Goal: Task Accomplishment & Management: Complete application form

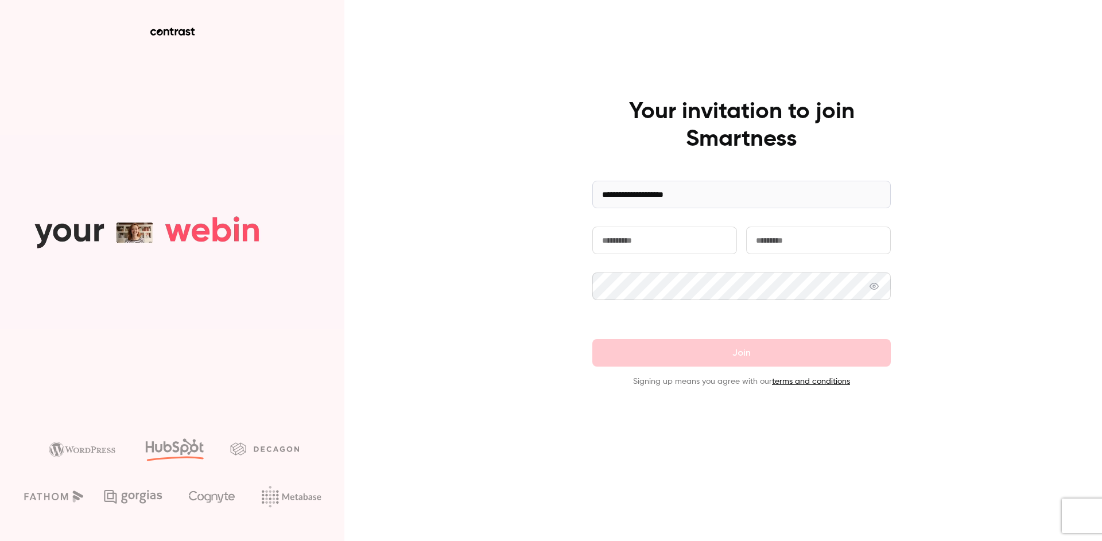
click at [676, 220] on form "**********" at bounding box center [742, 284] width 299 height 207
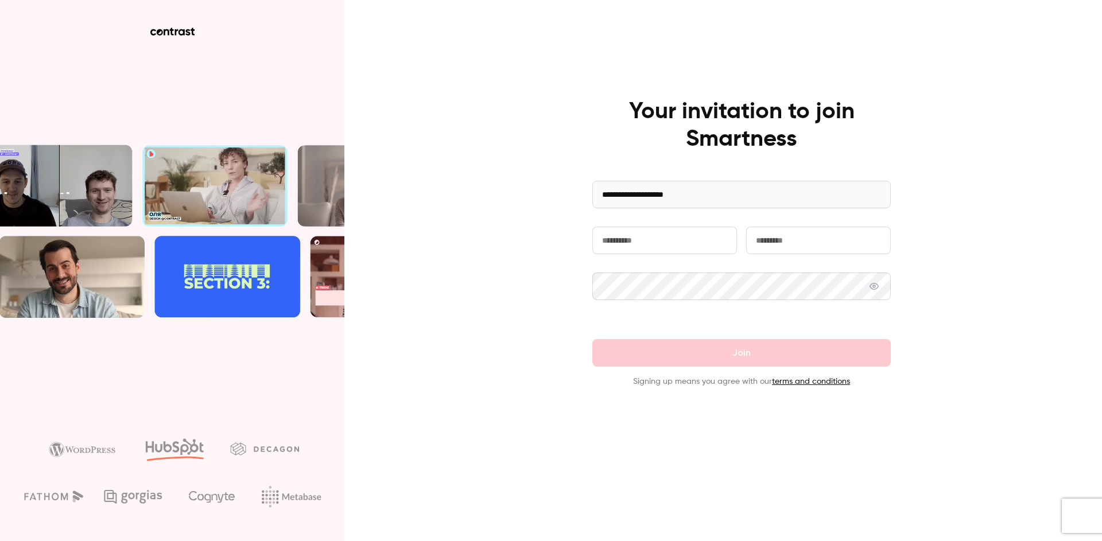
click at [677, 239] on input "text" at bounding box center [665, 241] width 145 height 28
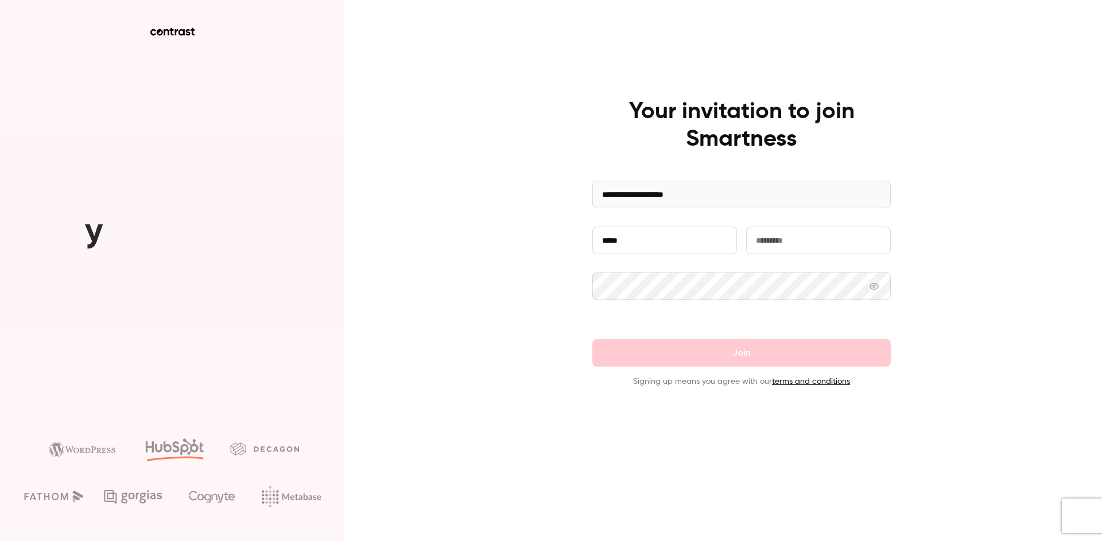
type input "*****"
type input "**********"
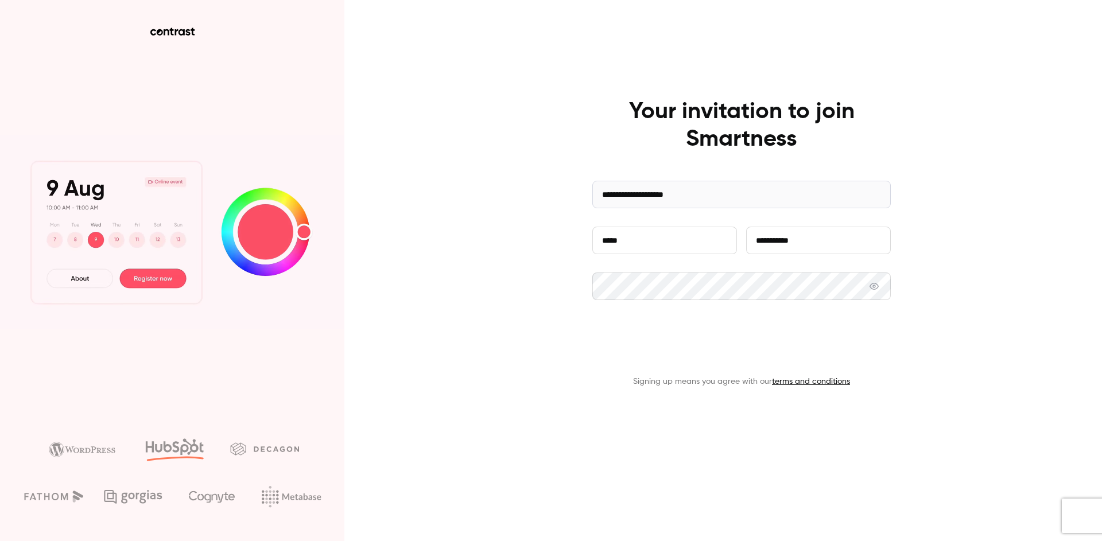
click at [696, 353] on button "Join" at bounding box center [742, 353] width 299 height 28
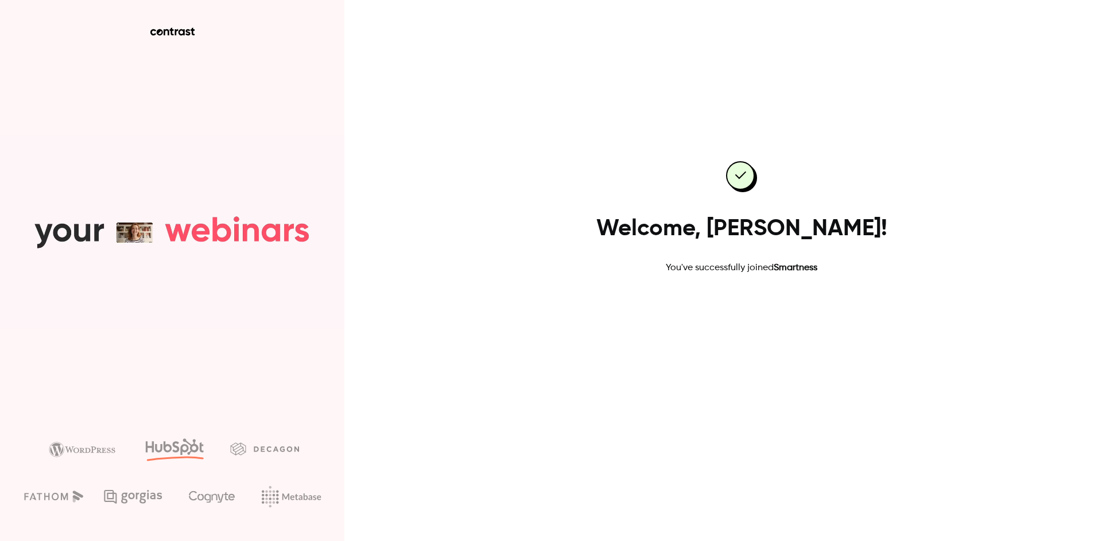
click at [714, 314] on link "Go to dashboard" at bounding box center [742, 312] width 98 height 28
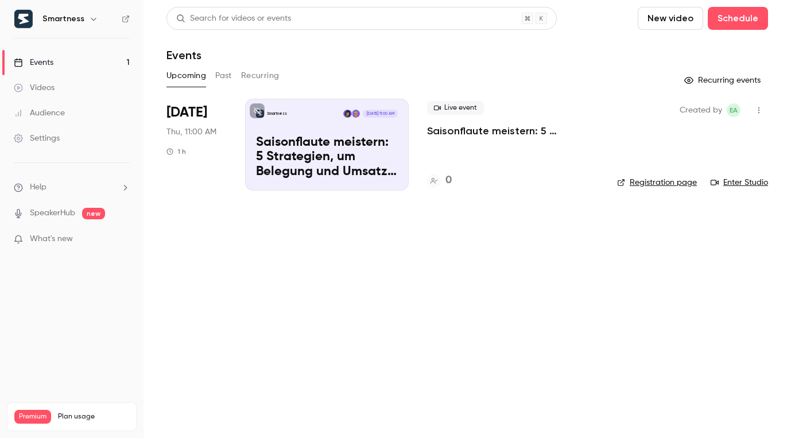
click at [65, 133] on link "Settings" at bounding box center [72, 138] width 144 height 25
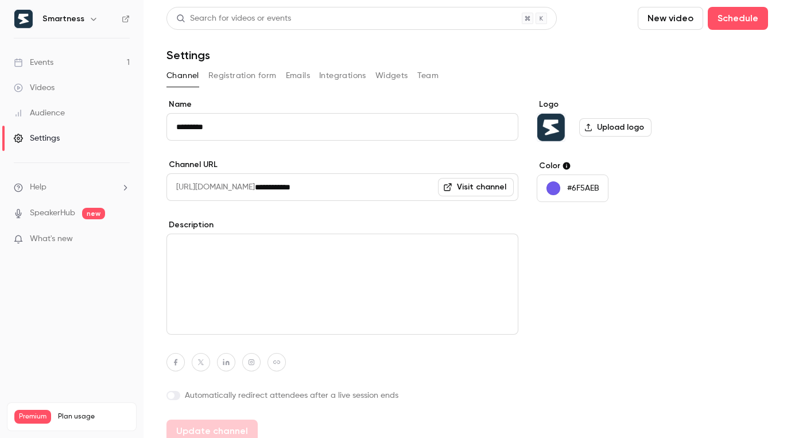
click at [72, 25] on div "Smartness" at bounding box center [77, 19] width 70 height 14
click at [73, 24] on h6 "Smartness" at bounding box center [63, 18] width 42 height 11
click at [82, 20] on div "Smartness" at bounding box center [77, 19] width 70 height 14
click at [94, 18] on icon "button" at bounding box center [93, 18] width 9 height 9
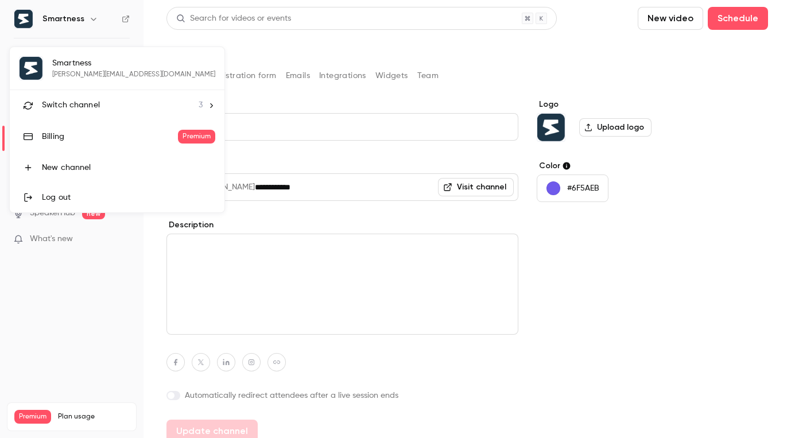
click at [77, 104] on span "Switch channel" at bounding box center [71, 105] width 58 height 12
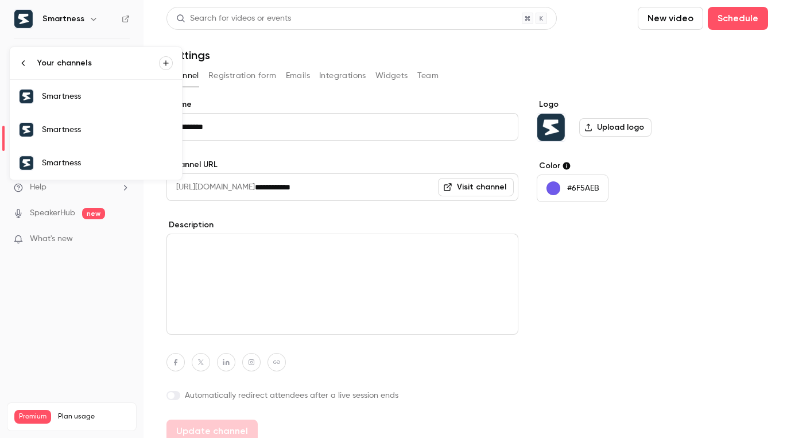
click at [22, 64] on icon at bounding box center [23, 62] width 3 height 5
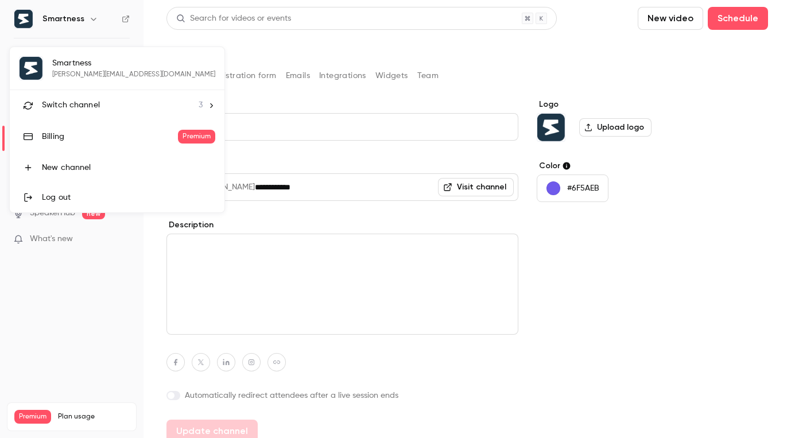
click at [97, 257] on div at bounding box center [395, 219] width 791 height 438
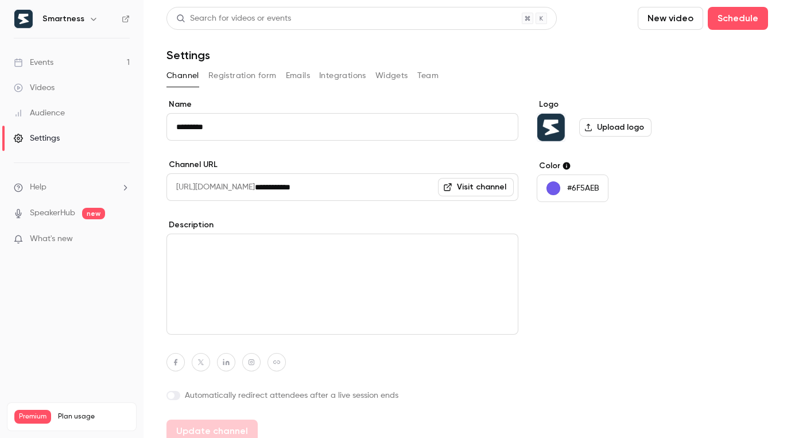
click at [114, 55] on link "Events 1" at bounding box center [72, 62] width 144 height 25
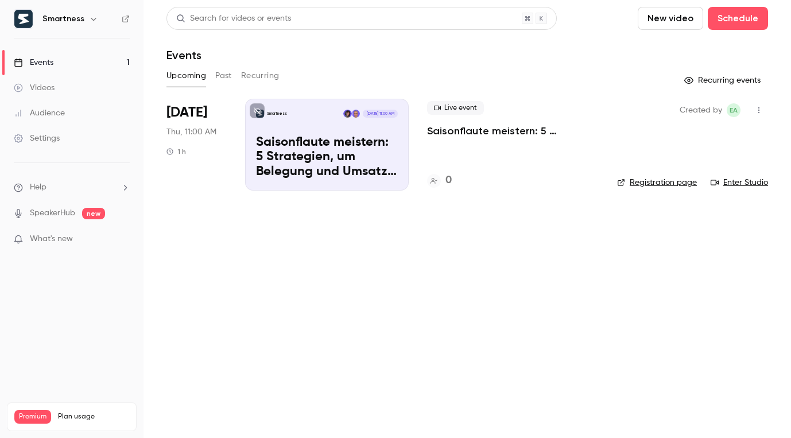
click at [75, 146] on link "Settings" at bounding box center [72, 138] width 144 height 25
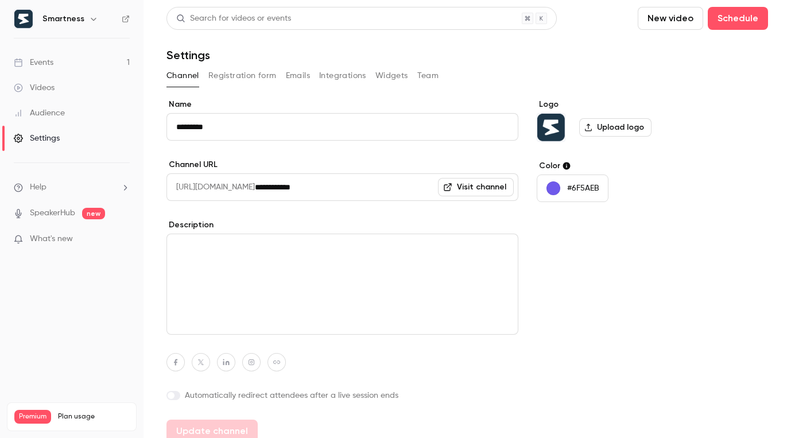
click at [296, 83] on button "Emails" at bounding box center [298, 76] width 24 height 18
